Goal: Find specific page/section: Find specific page/section

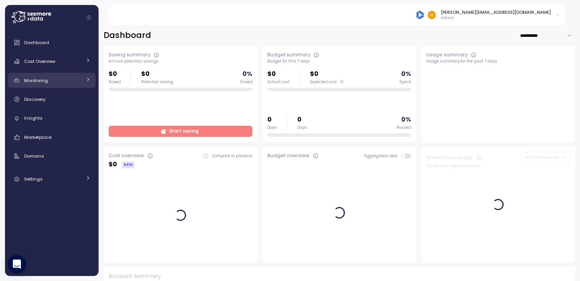
click at [54, 80] on div "Monitoring" at bounding box center [53, 81] width 58 height 8
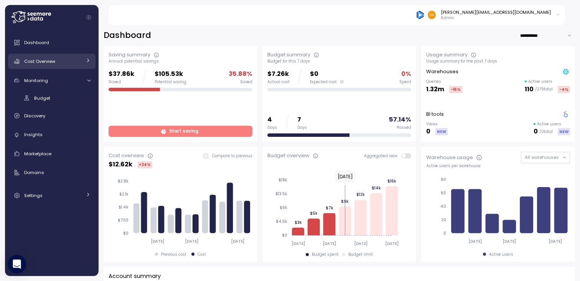
click at [74, 64] on div "Cost Overview" at bounding box center [53, 62] width 58 height 8
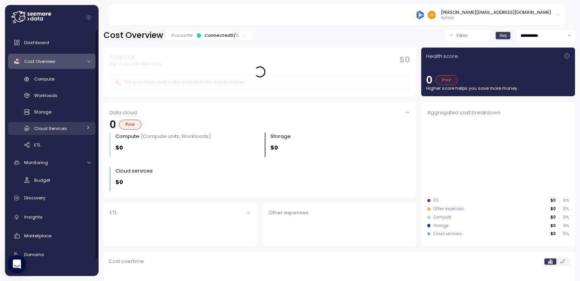
click at [54, 130] on span "Cloud Services" at bounding box center [50, 129] width 33 height 6
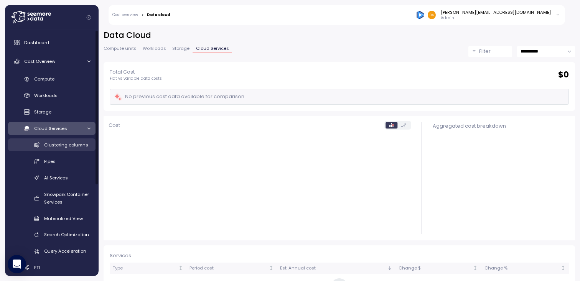
click at [57, 139] on link "Clustering columns" at bounding box center [52, 145] width 88 height 13
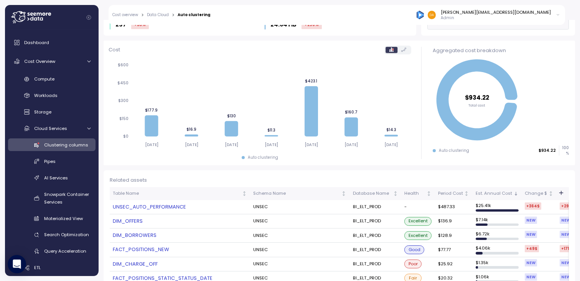
click at [198, 204] on link "UNSEC_AUTO_PERFORMANCE" at bounding box center [180, 207] width 134 height 8
